Goal: Task Accomplishment & Management: Complete application form

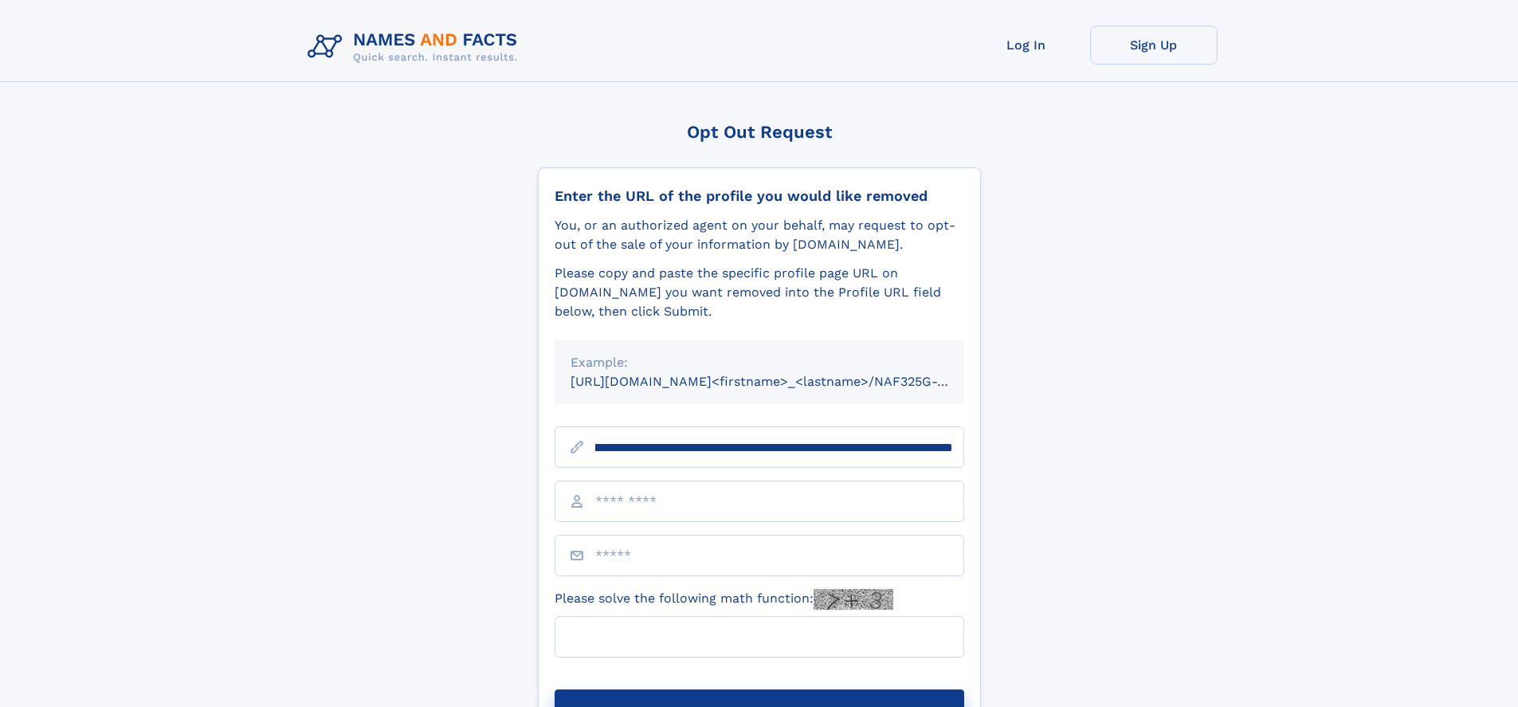
scroll to position [0, 168]
type input "**********"
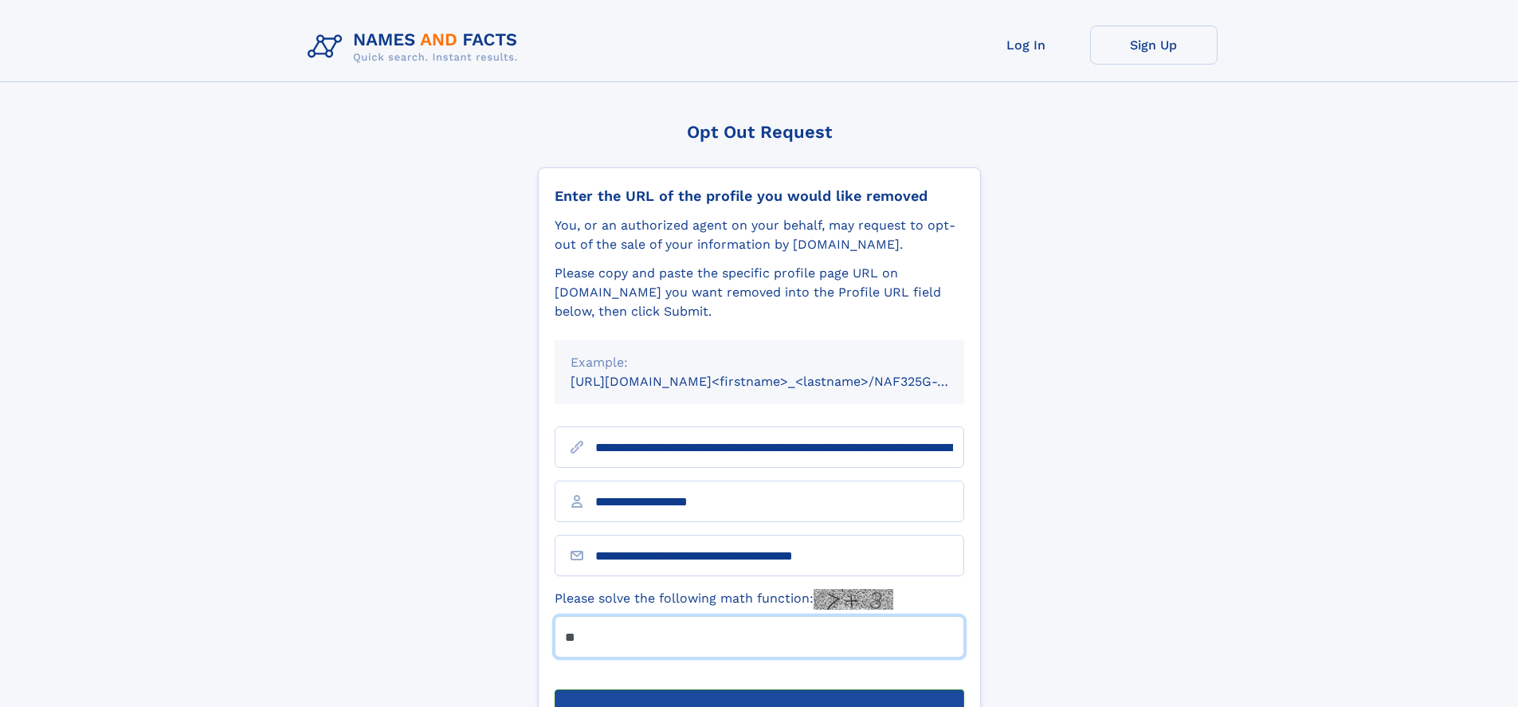
type input "**"
click at [758, 689] on button "Submit Opt Out Request" at bounding box center [758, 714] width 409 height 51
